Goal: Task Accomplishment & Management: Use online tool/utility

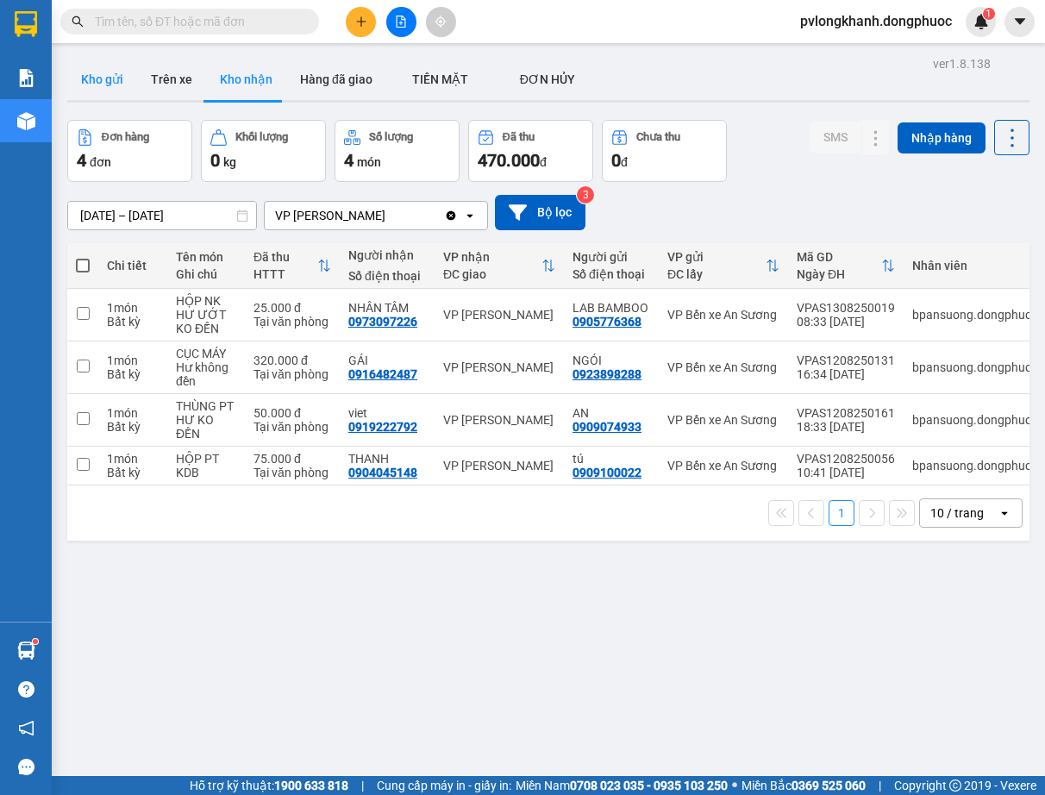
click at [91, 73] on button "Kho gửi" at bounding box center [102, 79] width 70 height 41
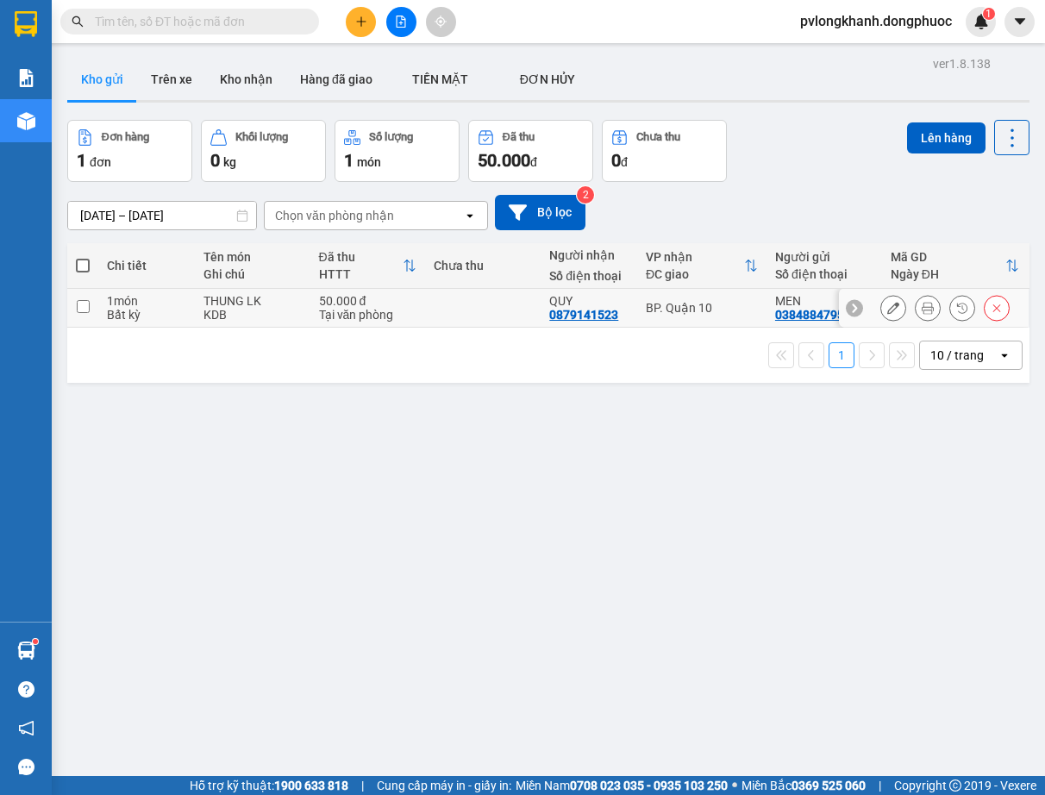
click at [160, 303] on div "1 món" at bounding box center [146, 301] width 79 height 14
checkbox input "true"
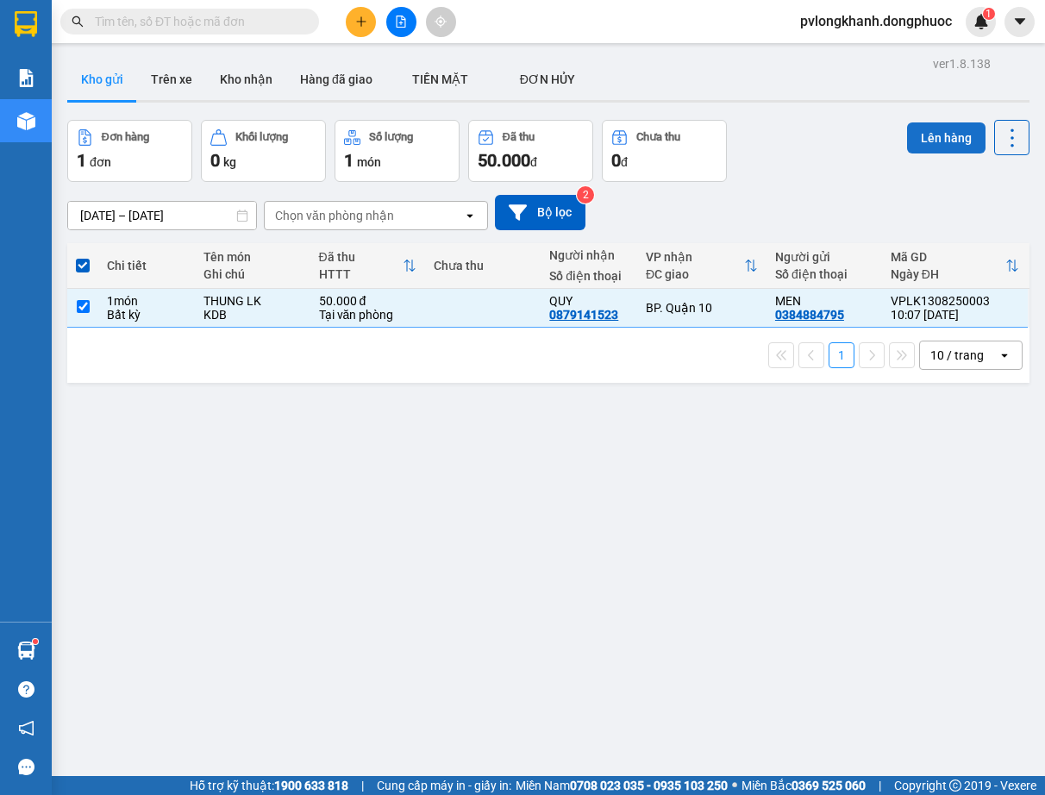
click at [930, 133] on button "Lên hàng" at bounding box center [946, 137] width 78 height 31
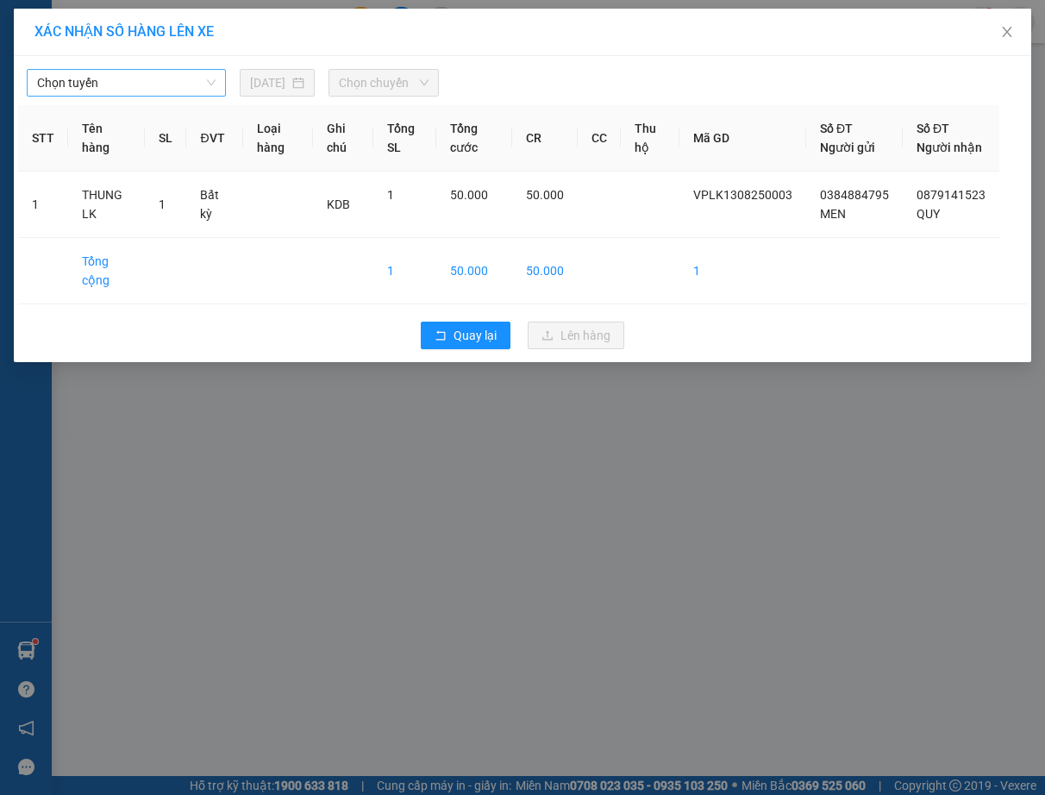
click at [161, 75] on span "Chọn tuyến" at bounding box center [126, 83] width 178 height 26
click at [162, 75] on span "Chọn tuyến" at bounding box center [126, 83] width 178 height 26
click at [176, 79] on span "Chọn tuyến" at bounding box center [126, 83] width 178 height 26
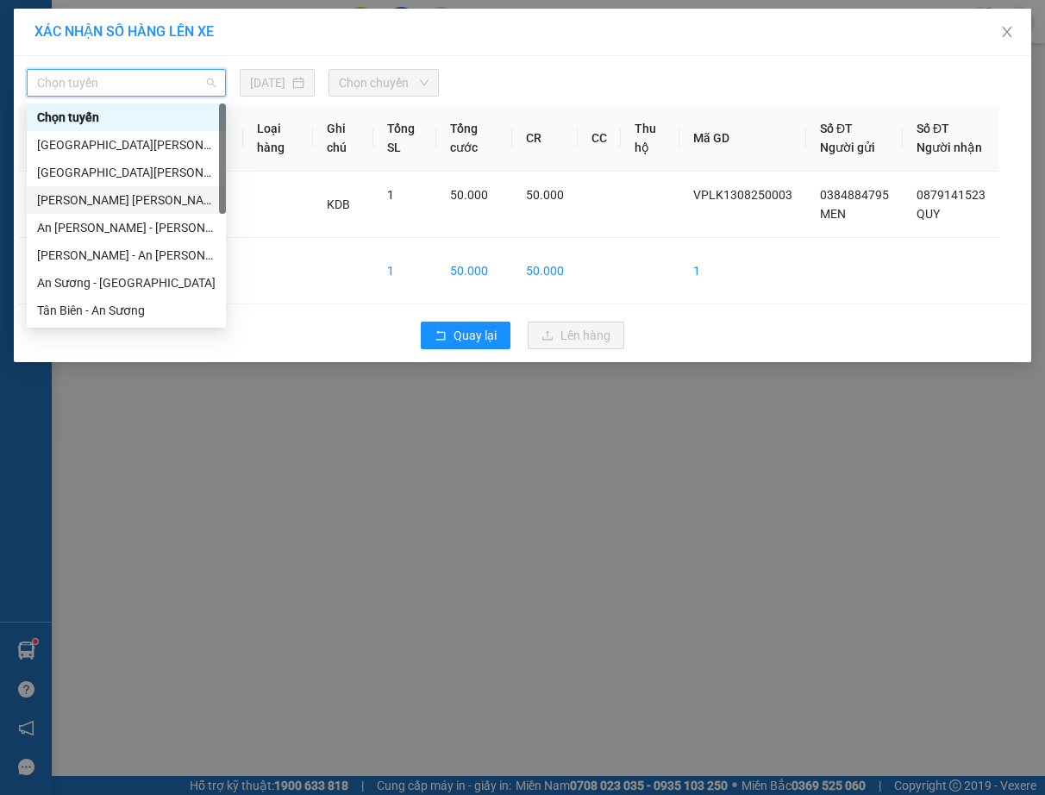
click at [118, 190] on div "[PERSON_NAME] [PERSON_NAME] (vip)" at bounding box center [126, 200] width 199 height 28
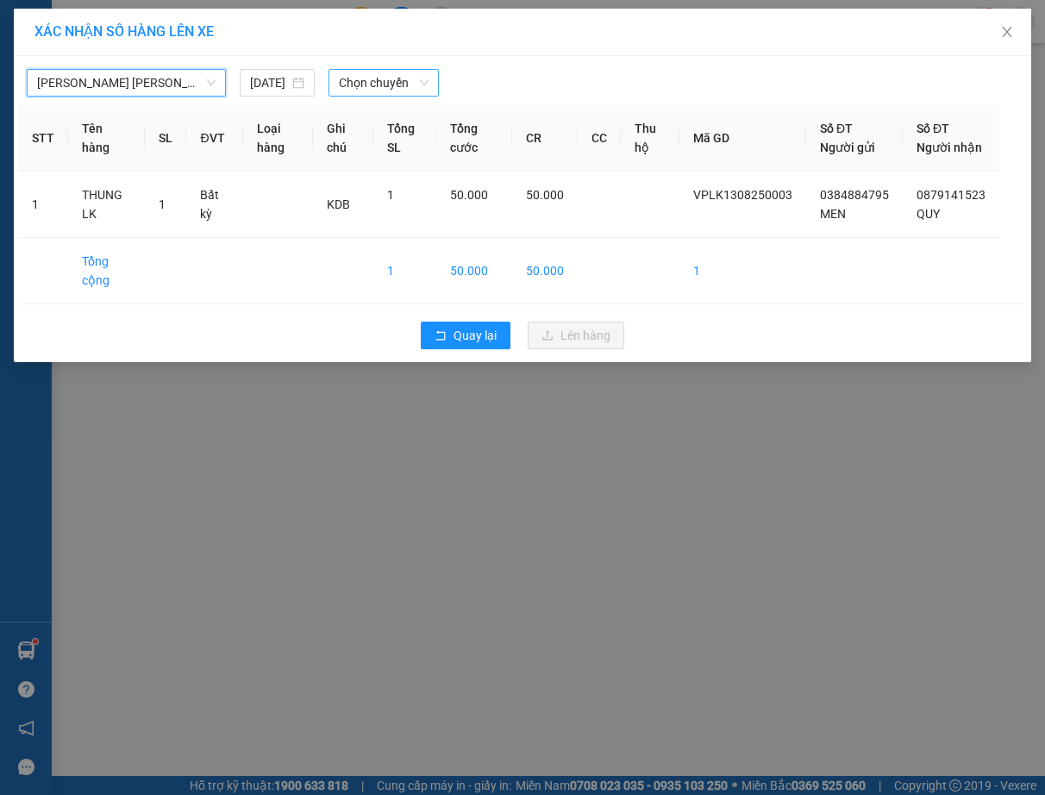
click at [373, 85] on span "Chọn chuyến" at bounding box center [384, 83] width 90 height 26
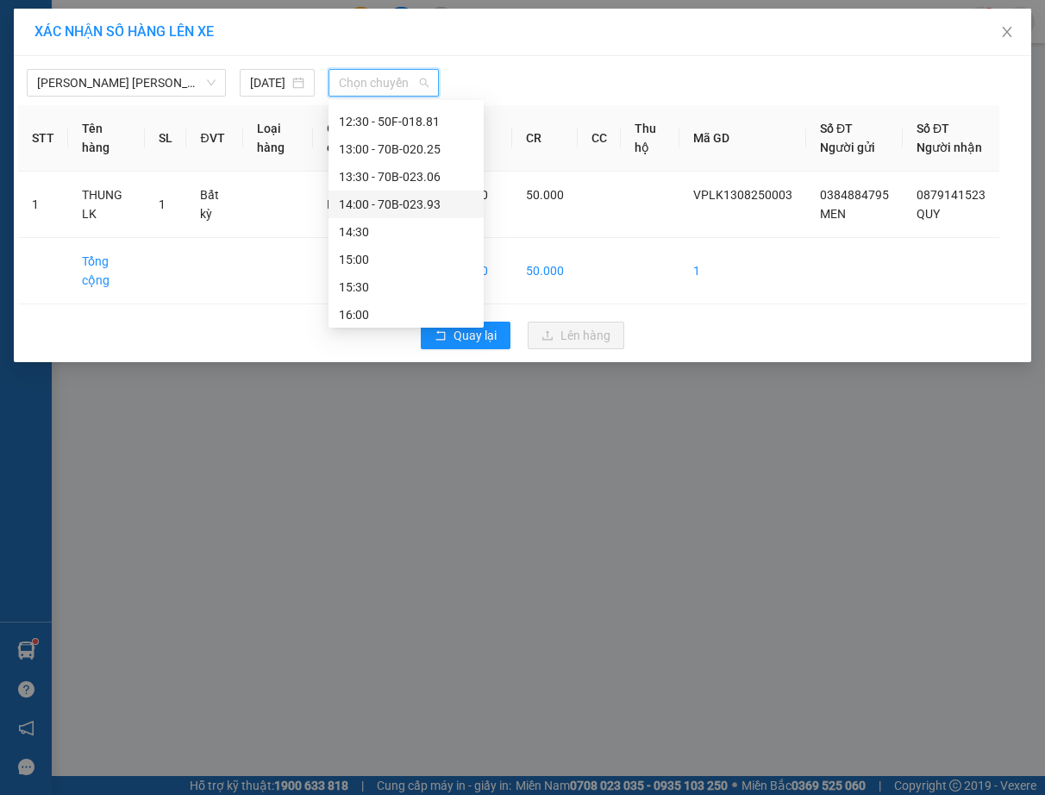
scroll to position [625, 0]
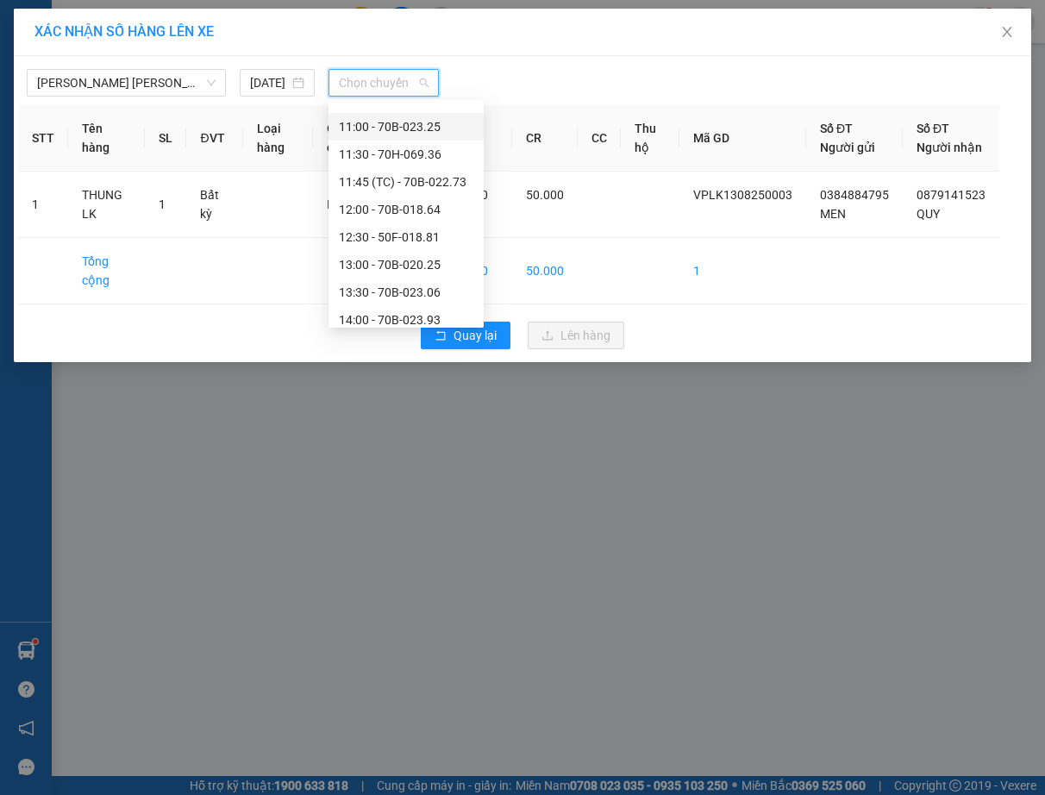
click at [441, 122] on div "11:00 - 70B-023.25" at bounding box center [406, 126] width 134 height 19
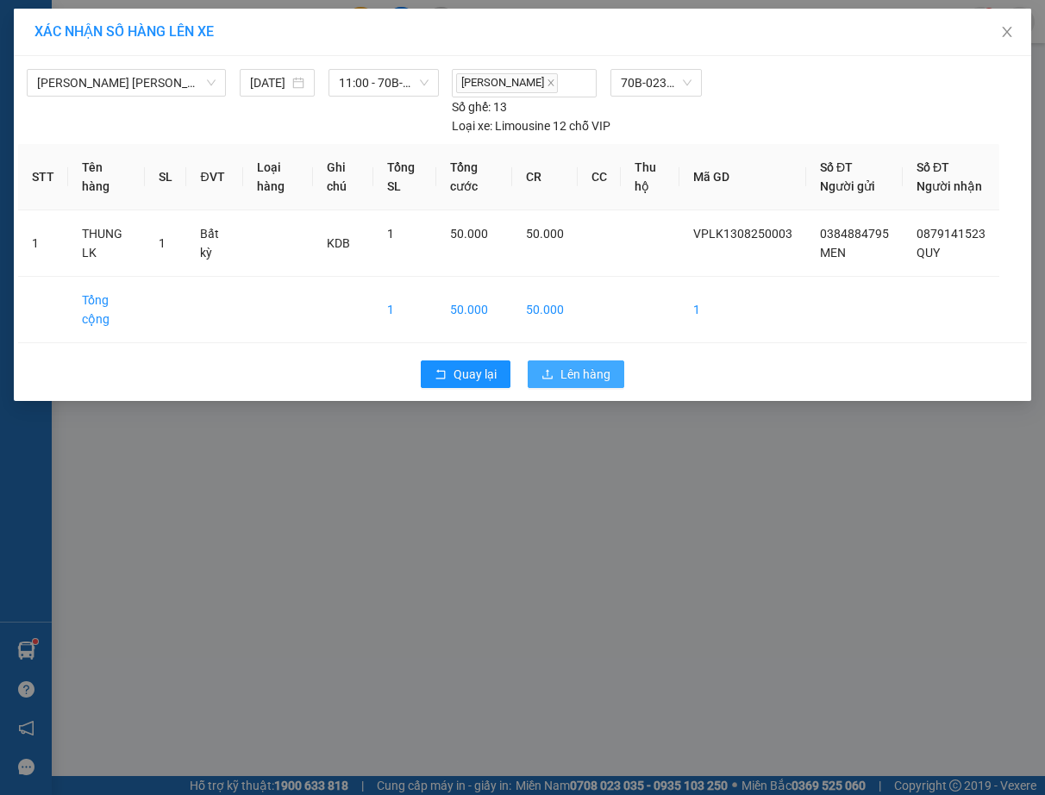
click at [584, 384] on span "Lên hàng" at bounding box center [585, 374] width 50 height 19
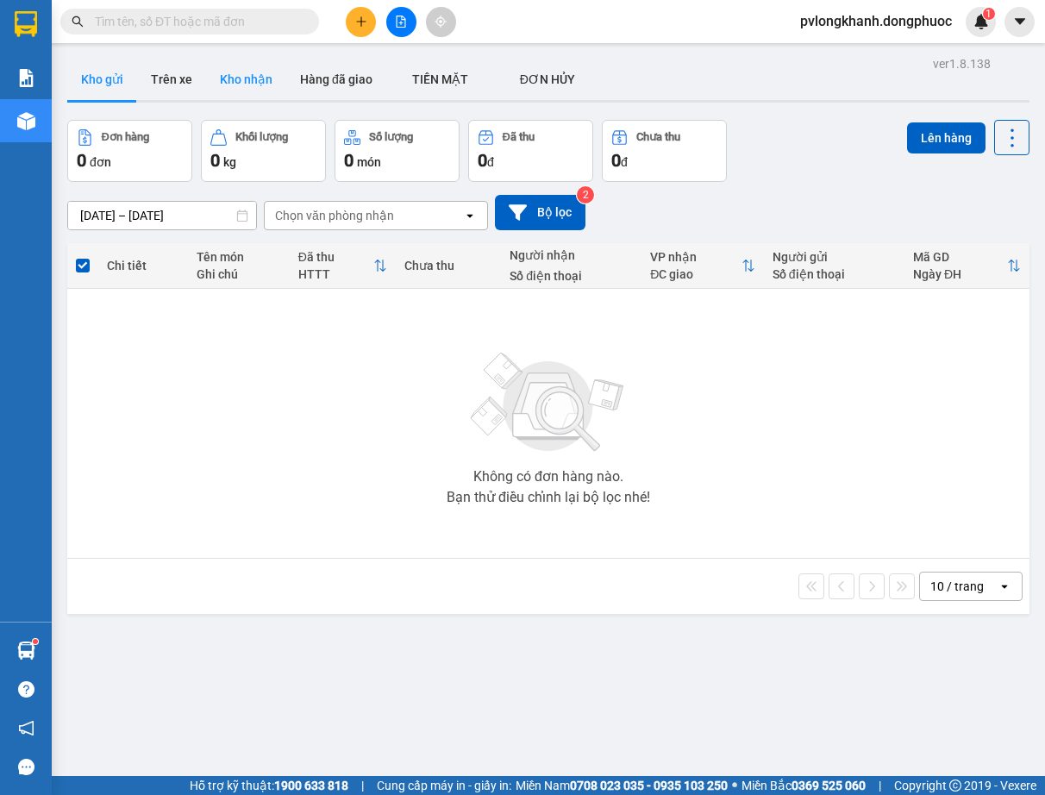
click at [253, 76] on button "Kho nhận" at bounding box center [246, 79] width 80 height 41
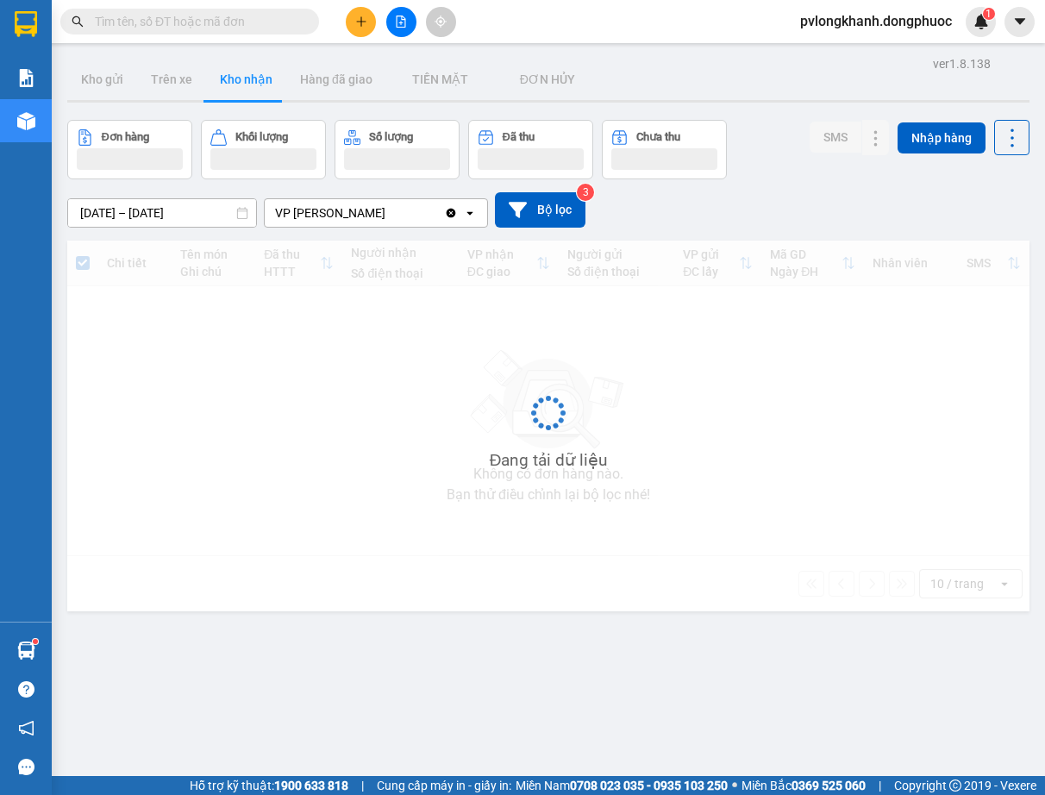
click at [253, 76] on button "Kho nhận" at bounding box center [246, 79] width 80 height 41
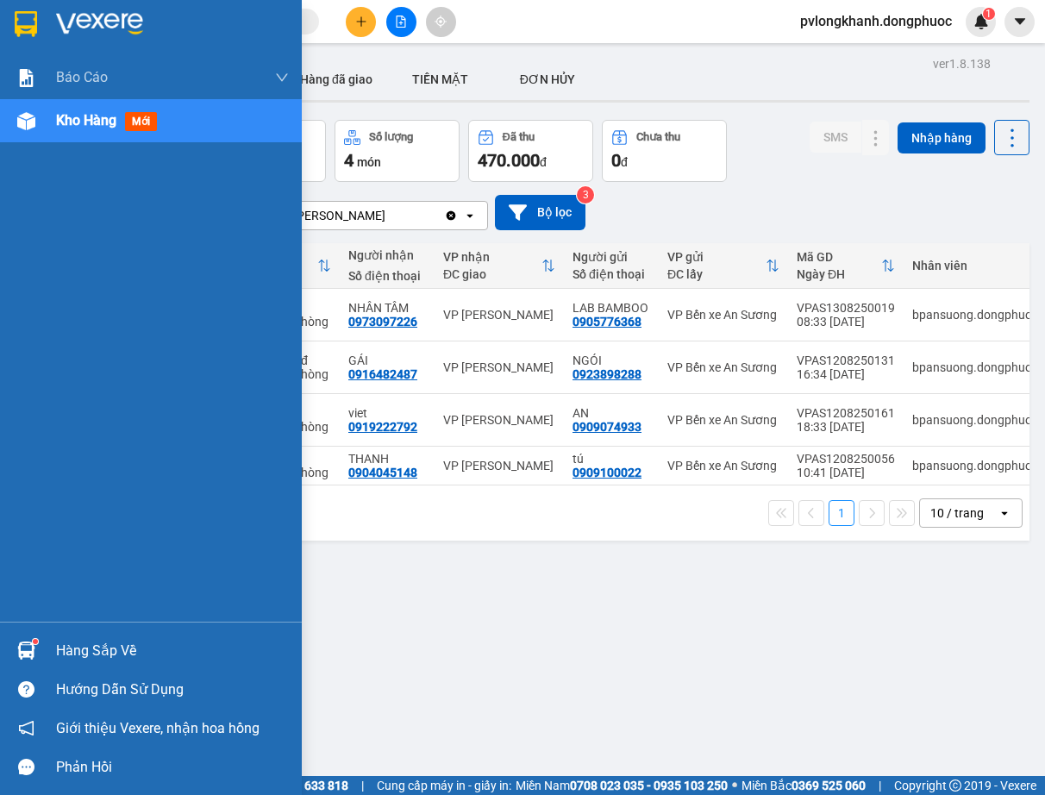
click at [72, 647] on div "Hàng sắp về" at bounding box center [172, 651] width 233 height 26
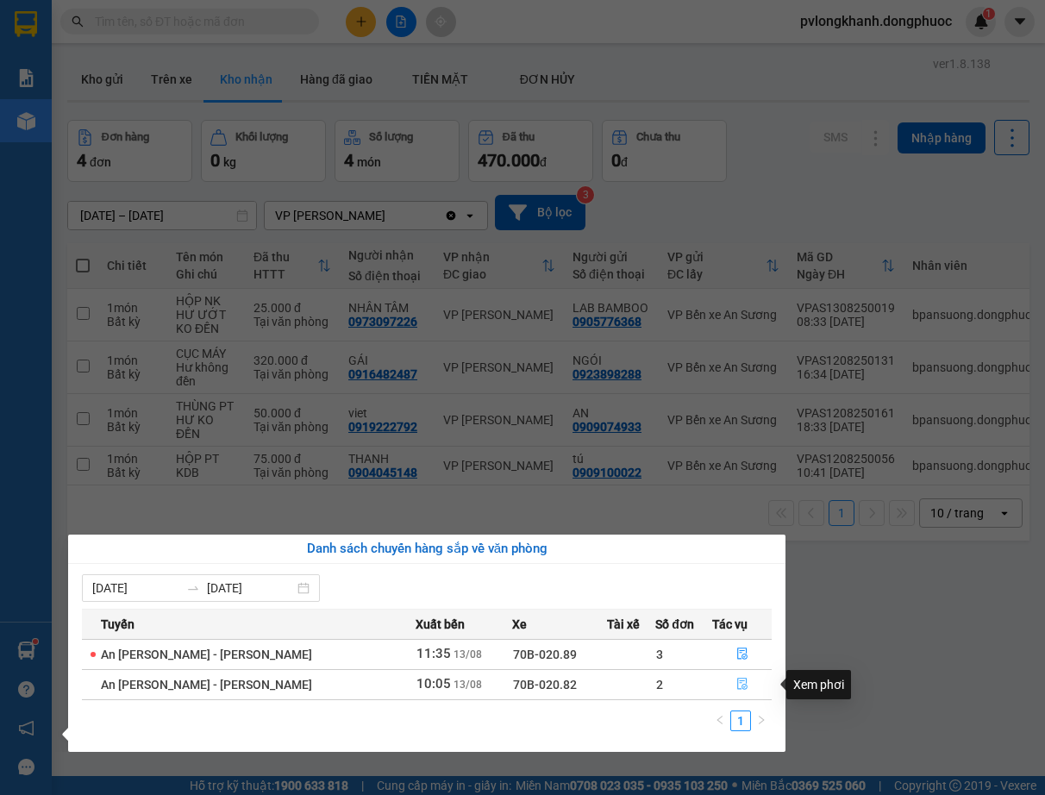
click at [736, 677] on icon "file-done" at bounding box center [742, 683] width 12 height 12
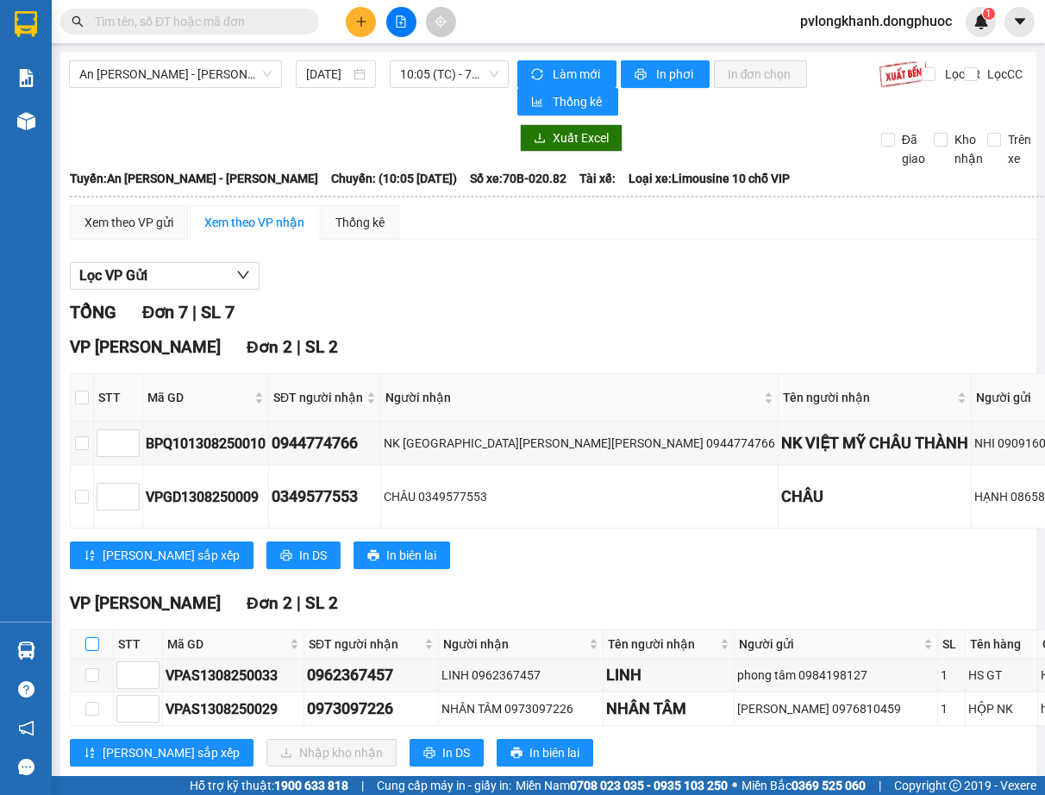
click at [87, 647] on input "checkbox" at bounding box center [92, 644] width 14 height 14
checkbox input "true"
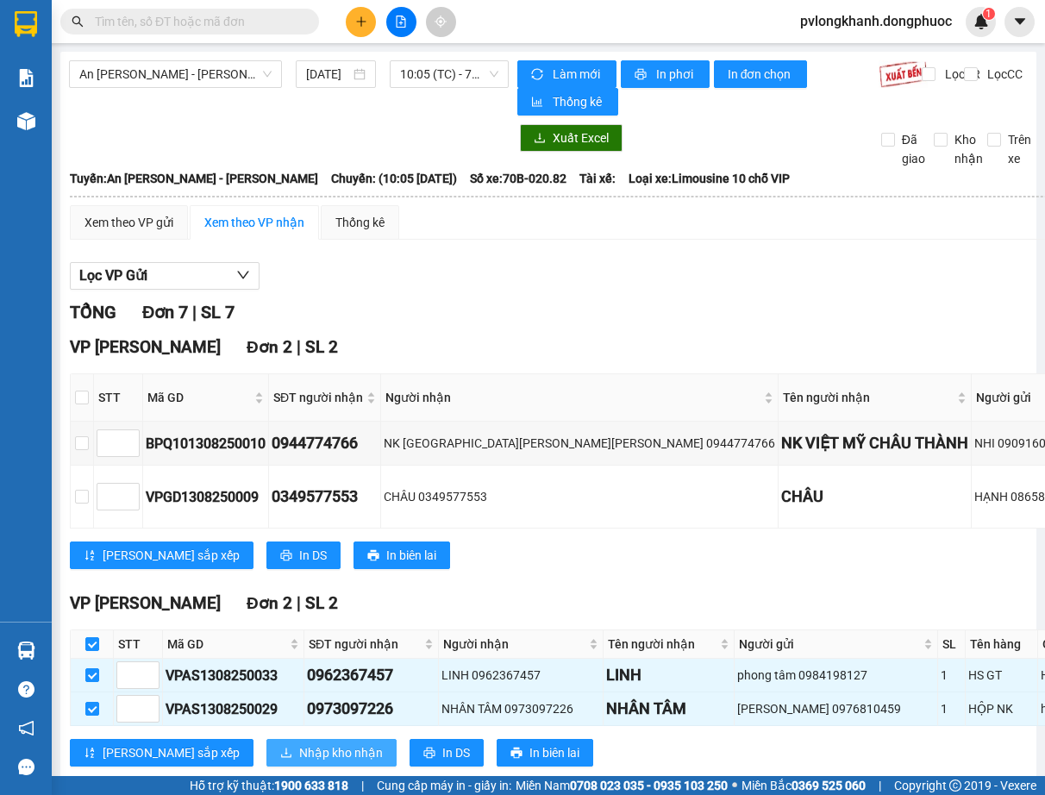
click at [299, 748] on span "Nhập kho nhận" at bounding box center [341, 752] width 84 height 19
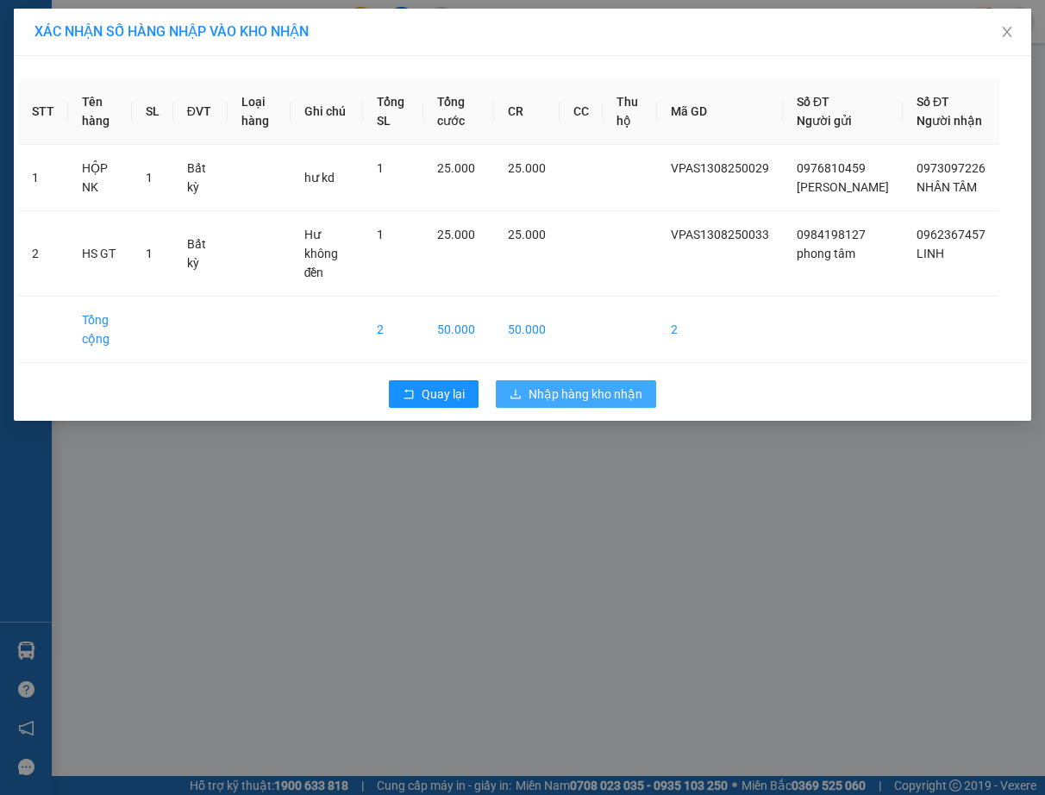
click at [616, 395] on span "Nhập hàng kho nhận" at bounding box center [585, 393] width 114 height 19
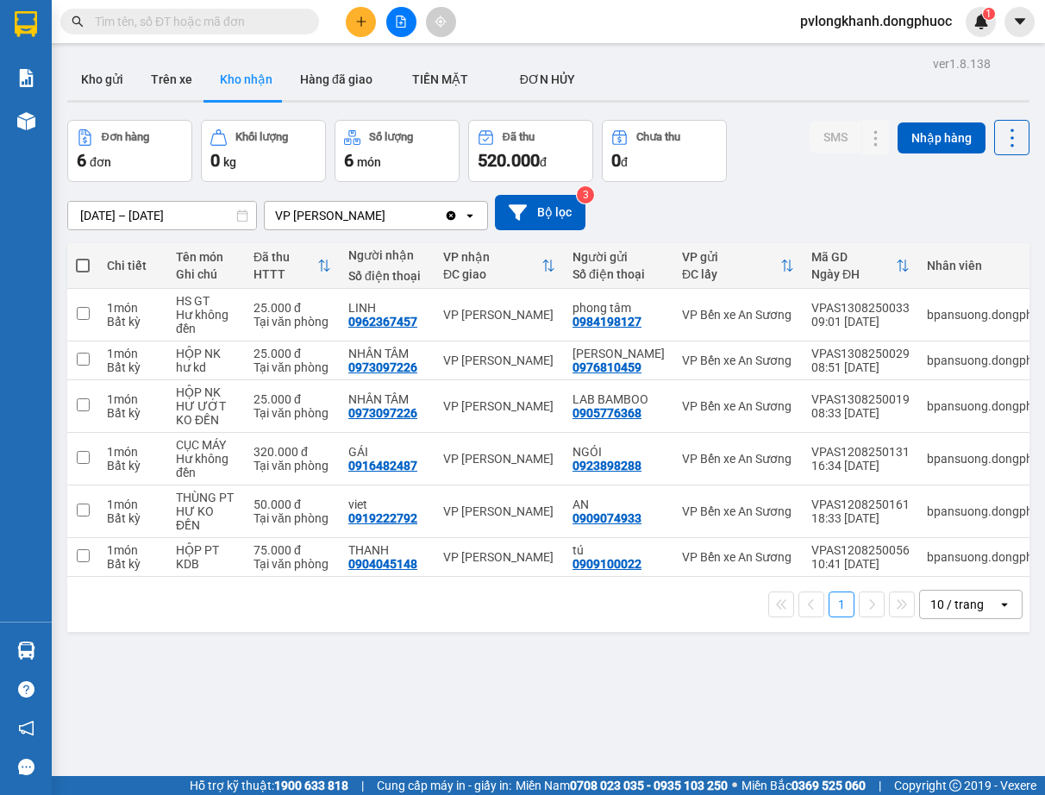
scroll to position [79, 0]
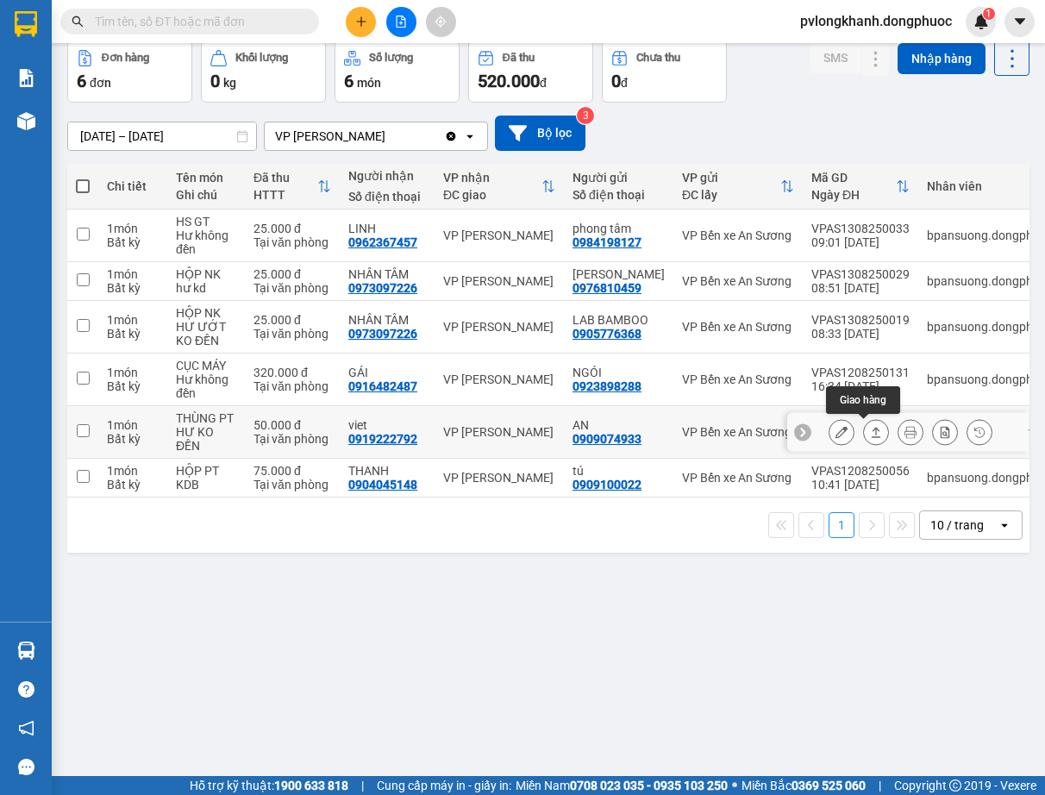
click at [870, 432] on icon at bounding box center [876, 432] width 12 height 12
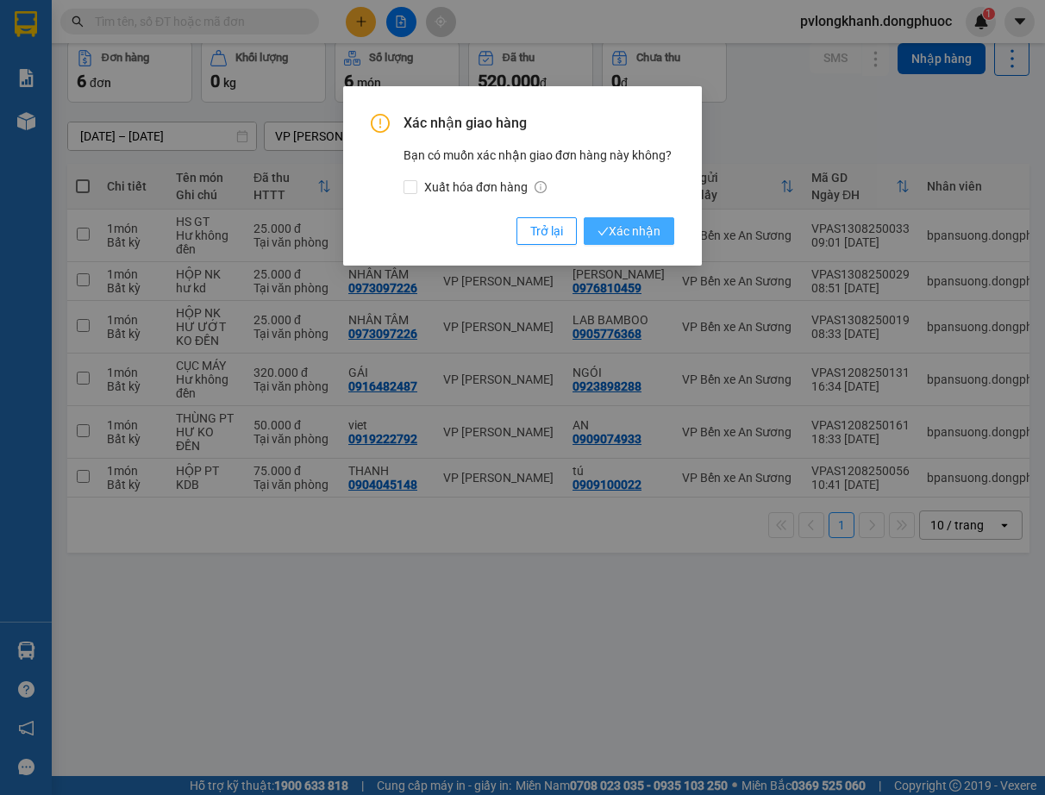
click at [621, 227] on span "Xác nhận" at bounding box center [628, 230] width 63 height 19
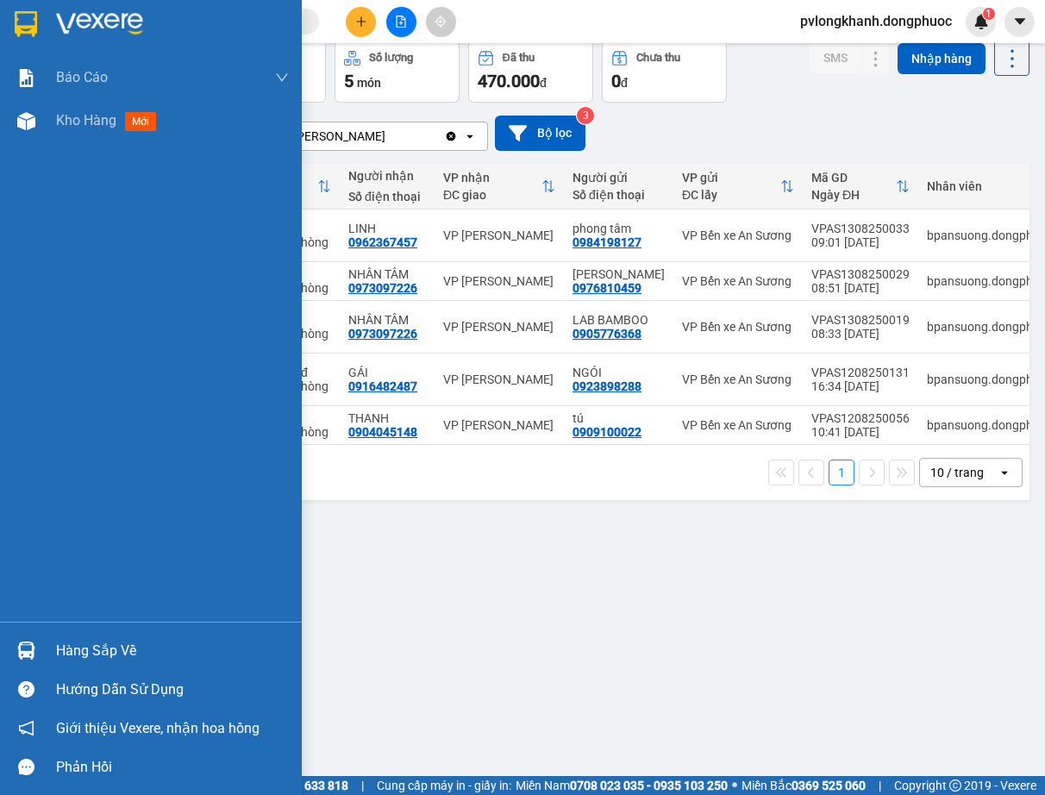
click at [58, 648] on div "Hàng sắp về" at bounding box center [172, 651] width 233 height 26
click at [58, 648] on div "Báo cáo Mẫu 1: Báo cáo dòng tiền Mẫu 1: Báo cáo dòng tiền theo nhân viên Mẫu 1:…" at bounding box center [151, 397] width 302 height 795
click at [102, 647] on div "Hàng sắp về" at bounding box center [172, 651] width 233 height 26
click at [102, 647] on div "Báo cáo Mẫu 1: Báo cáo dòng tiền Mẫu 1: Báo cáo dòng tiền theo nhân viên Mẫu 1:…" at bounding box center [151, 397] width 302 height 795
click at [66, 646] on div "Hàng sắp về" at bounding box center [172, 651] width 233 height 26
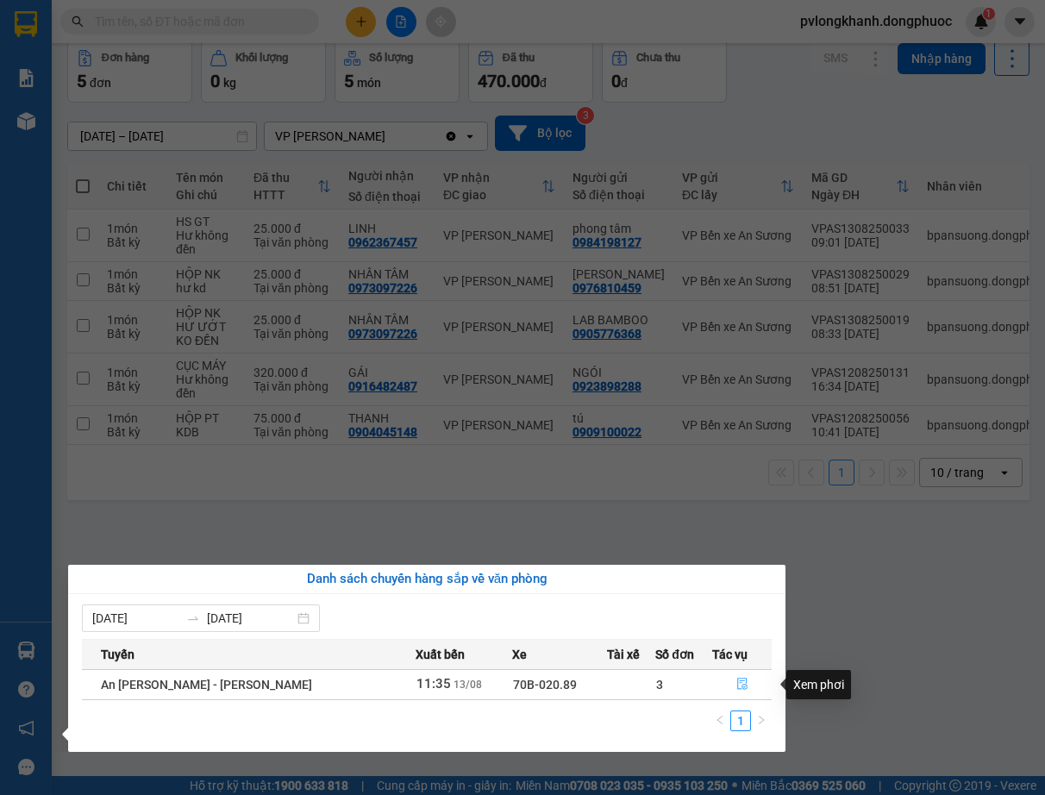
click at [736, 681] on icon "file-done" at bounding box center [742, 683] width 12 height 12
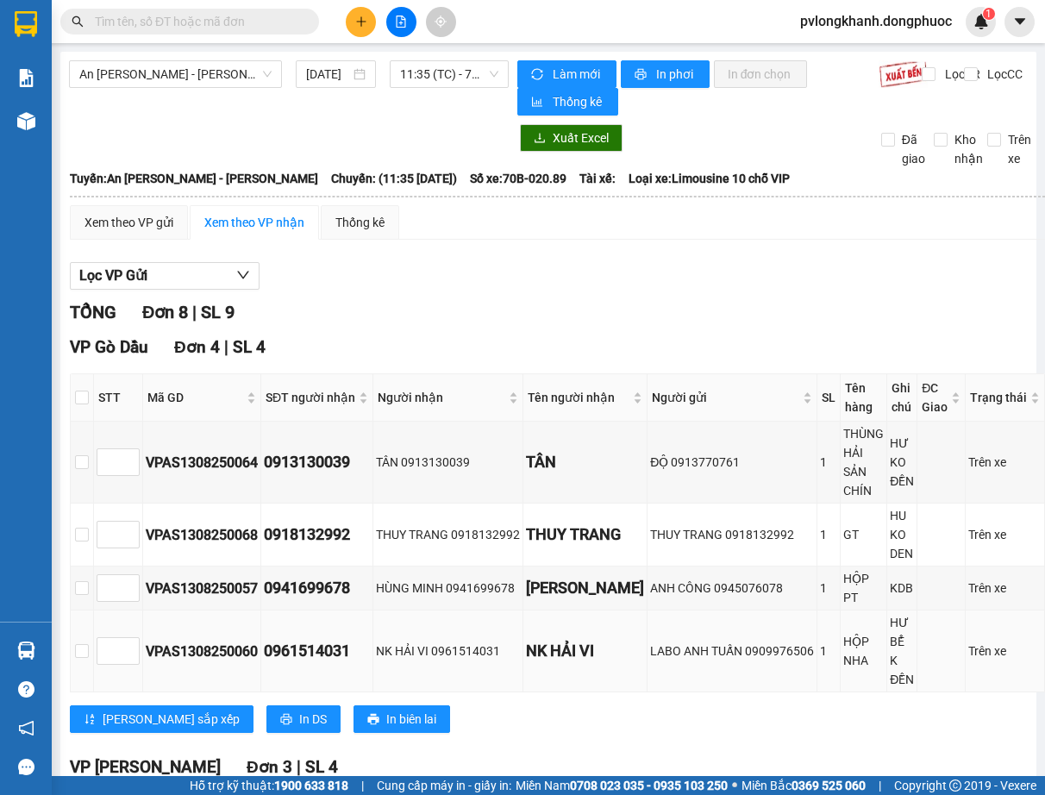
scroll to position [345, 0]
